Goal: Information Seeking & Learning: Find specific fact

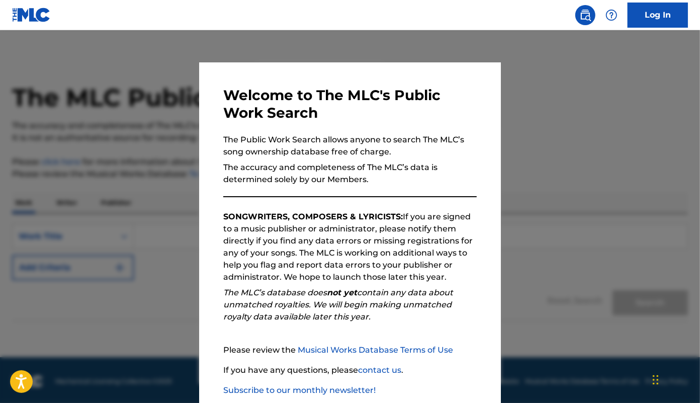
scroll to position [38, 0]
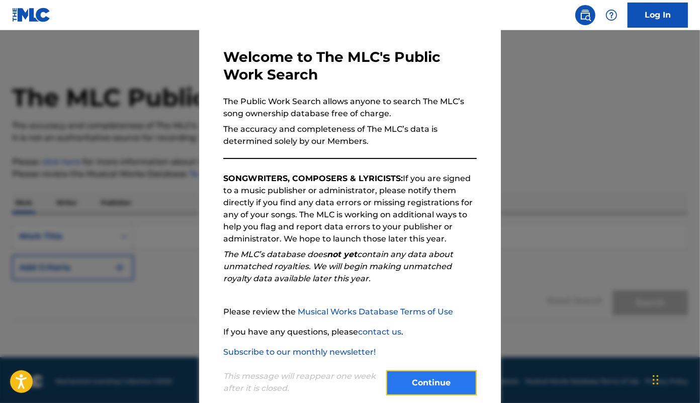
click at [428, 379] on button "Continue" at bounding box center [431, 382] width 91 height 25
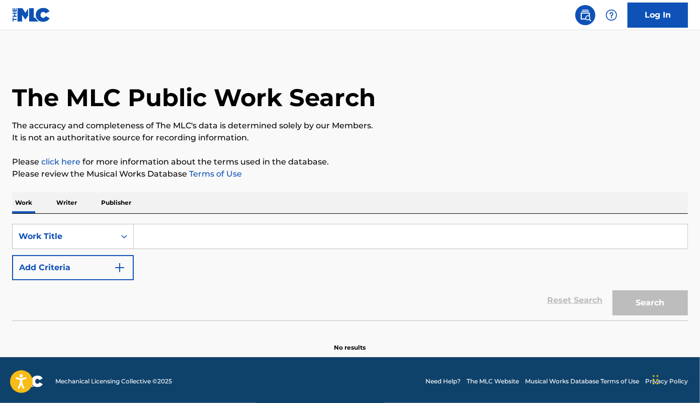
click at [156, 239] on input "Search Form" at bounding box center [411, 236] width 554 height 24
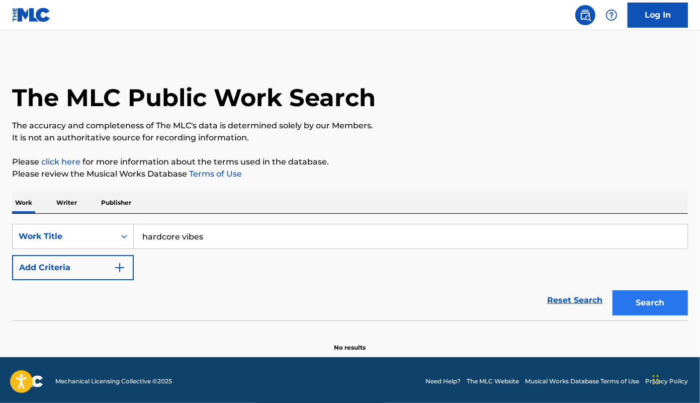
type input "hardcore vibes"
click at [653, 304] on button "Search" at bounding box center [650, 302] width 75 height 25
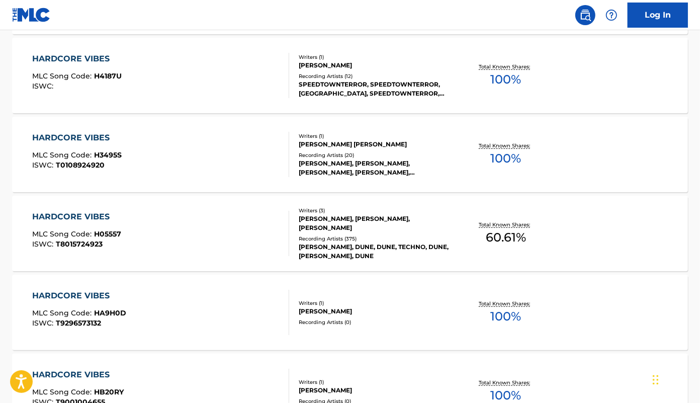
scroll to position [541, 0]
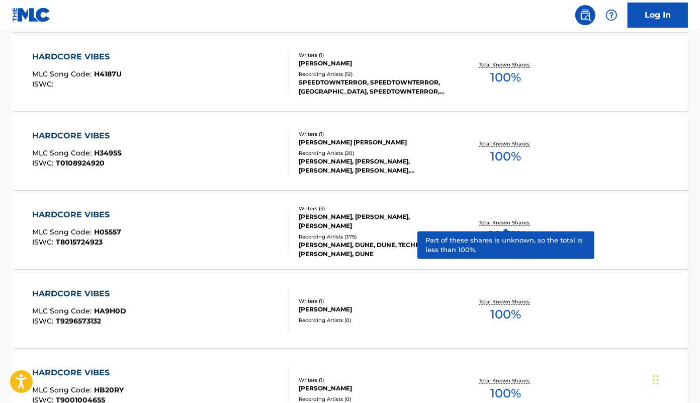
click at [516, 221] on p "Total Known Shares:" at bounding box center [506, 223] width 54 height 8
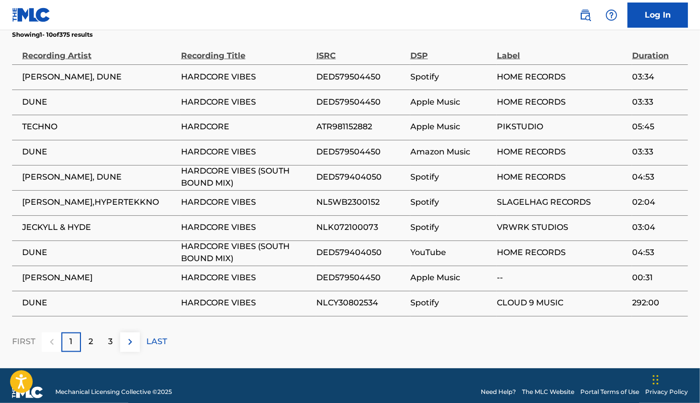
scroll to position [1166, 0]
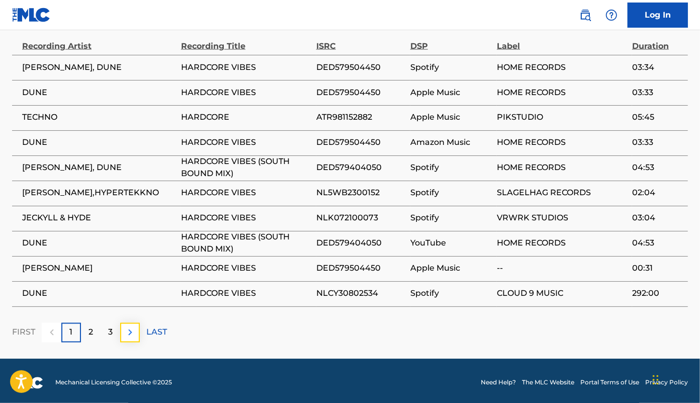
click at [128, 329] on img at bounding box center [130, 332] width 12 height 12
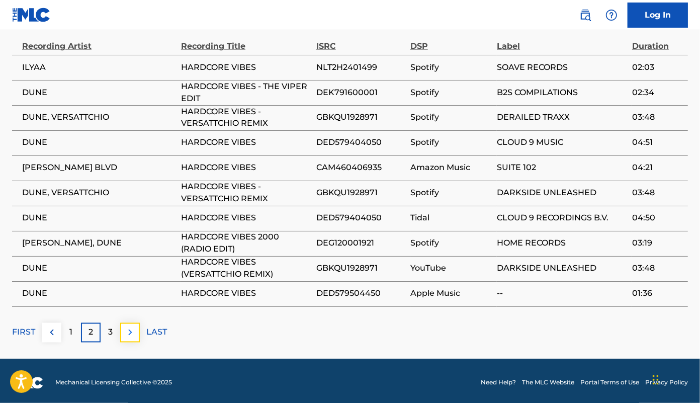
click at [131, 329] on img at bounding box center [130, 332] width 12 height 12
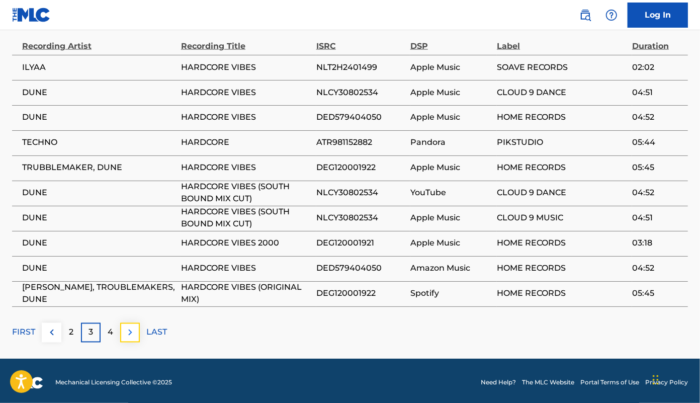
click at [133, 331] on img at bounding box center [130, 332] width 12 height 12
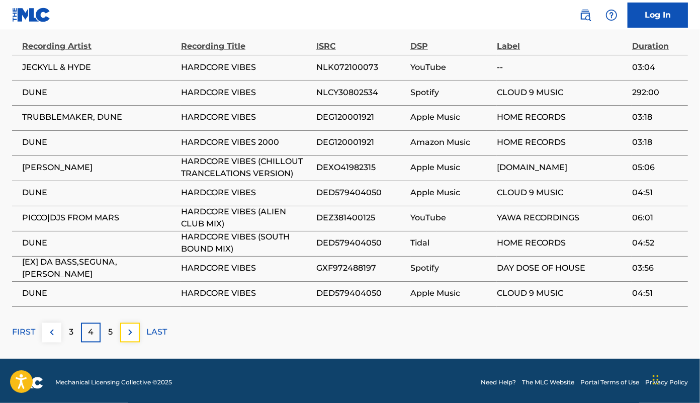
click at [133, 331] on img at bounding box center [130, 332] width 12 height 12
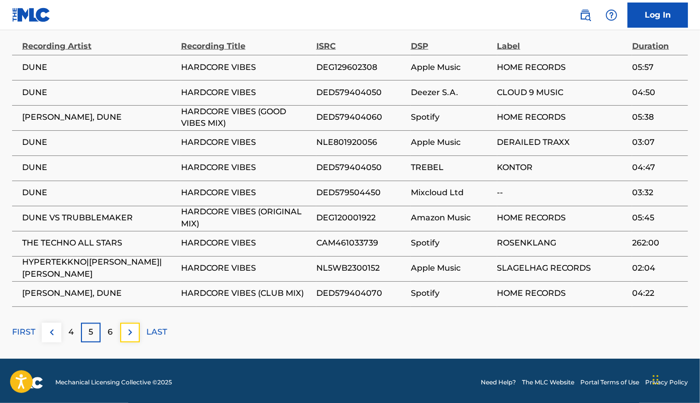
click at [133, 331] on img at bounding box center [130, 332] width 12 height 12
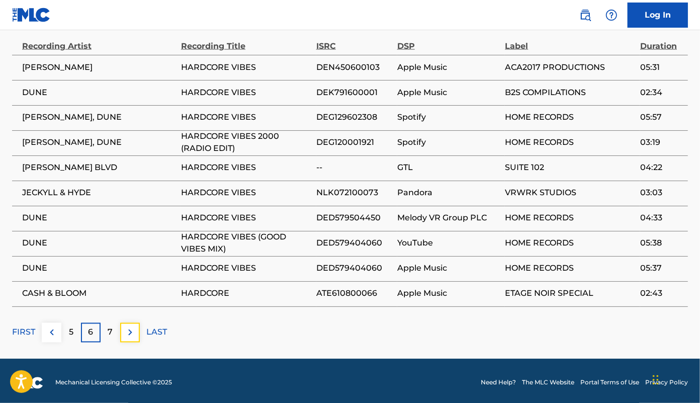
click at [133, 331] on img at bounding box center [130, 332] width 12 height 12
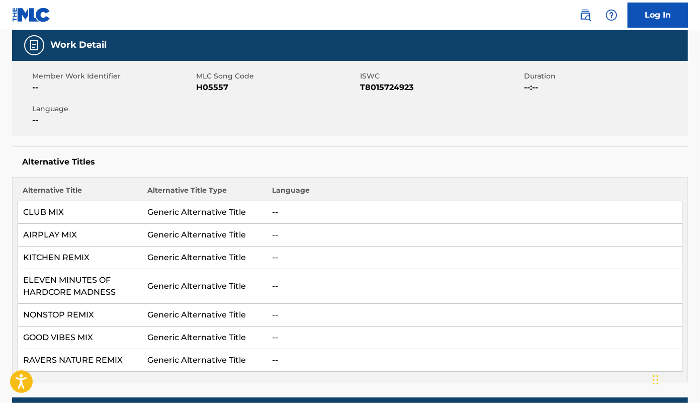
scroll to position [0, 0]
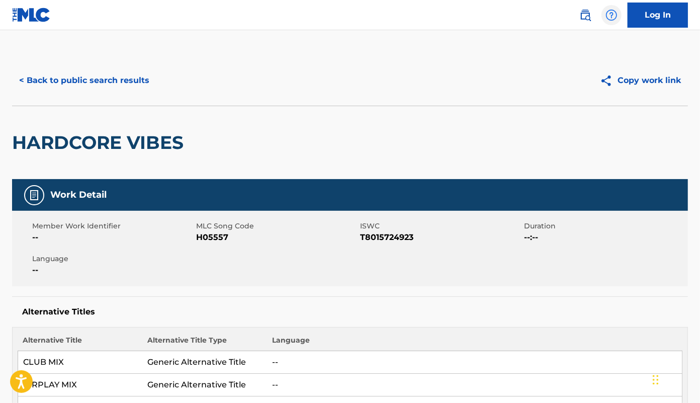
click at [612, 18] on img at bounding box center [612, 15] width 12 height 12
click at [39, 197] on img at bounding box center [34, 195] width 12 height 12
